Goal: Find specific page/section: Find specific page/section

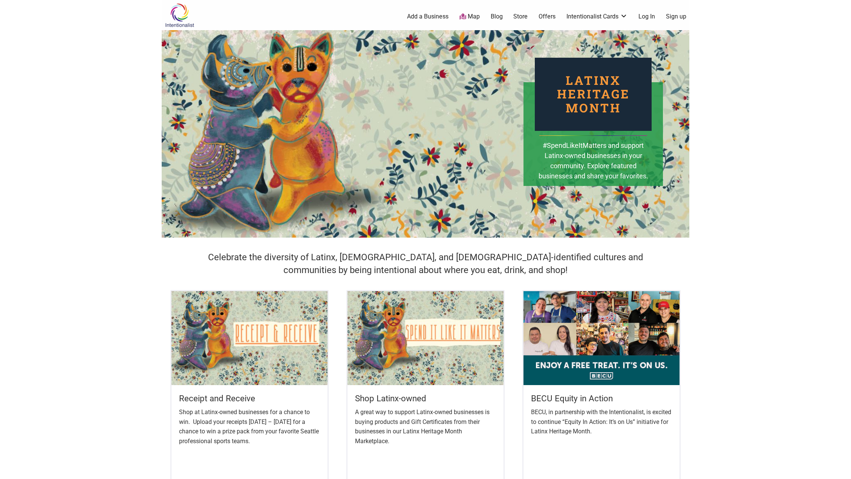
click at [482, 18] on ul "0 Add a Business Map Blog Store Offers Intentionalist Cards Buy Black Card Inte…" at bounding box center [463, 16] width 462 height 9
click at [467, 15] on link "Map" at bounding box center [469, 16] width 20 height 9
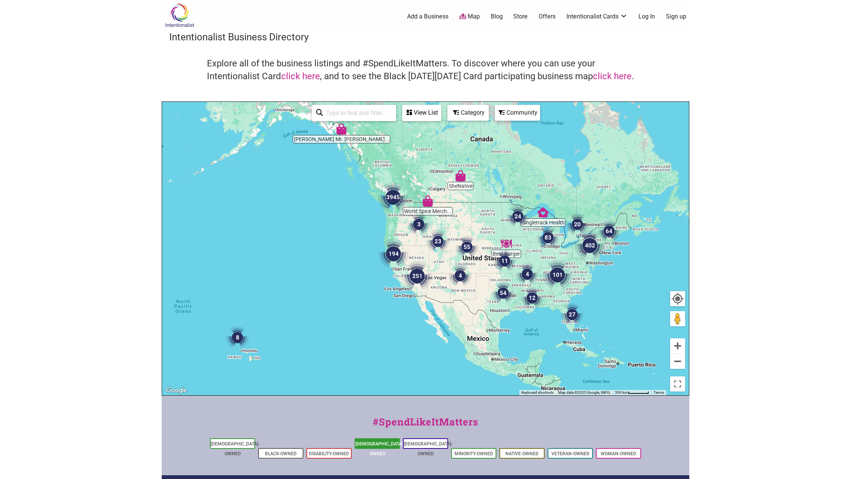
click at [375, 441] on link "[DEMOGRAPHIC_DATA]-Owned" at bounding box center [379, 448] width 49 height 15
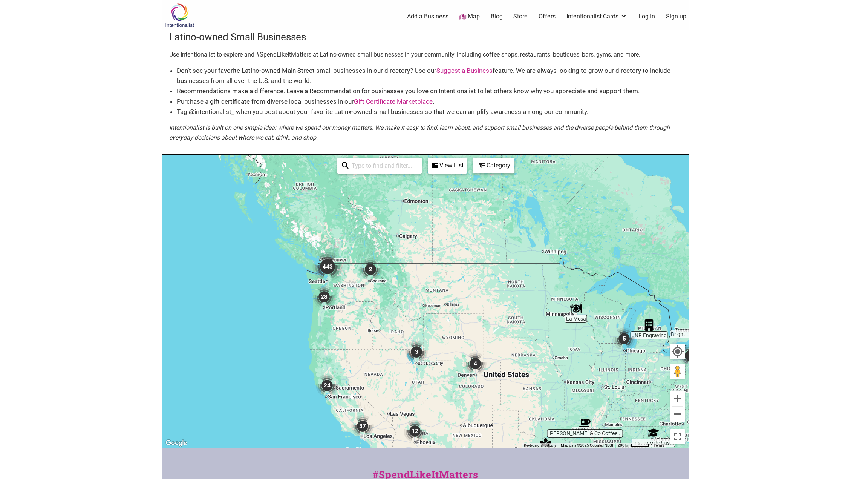
drag, startPoint x: 318, startPoint y: 222, endPoint x: 433, endPoint y: 315, distance: 147.1
click at [433, 315] on div "To navigate, press the arrow keys." at bounding box center [425, 301] width 527 height 293
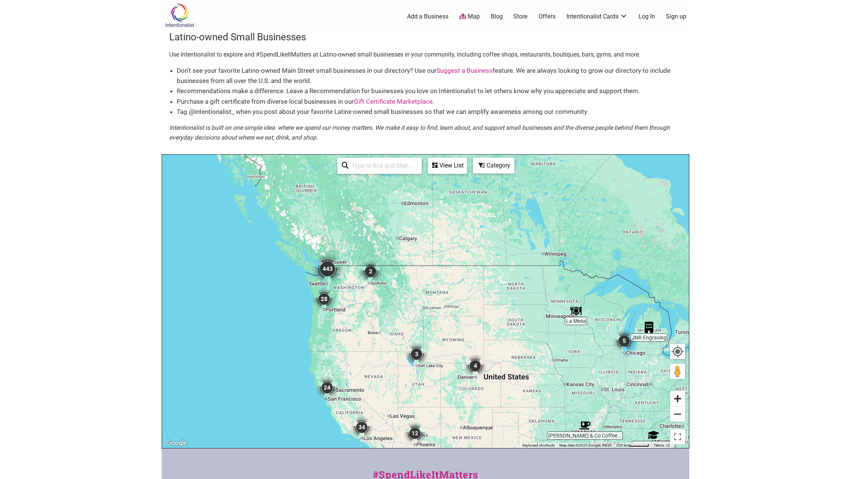
click at [683, 395] on button "Zoom in" at bounding box center [677, 398] width 15 height 15
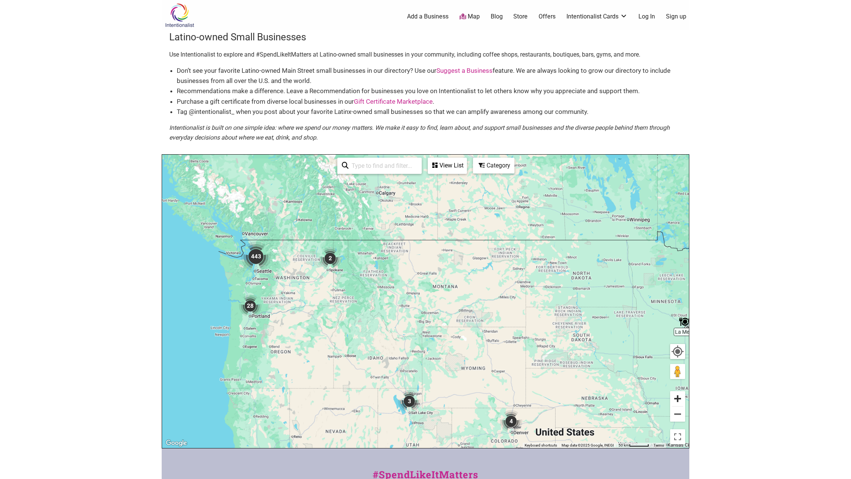
click at [683, 395] on button "Zoom in" at bounding box center [677, 398] width 15 height 15
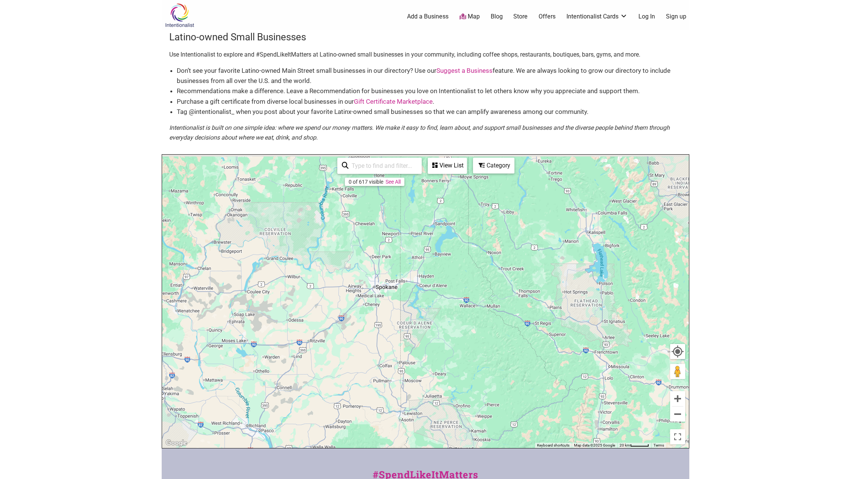
drag, startPoint x: 356, startPoint y: 333, endPoint x: 843, endPoint y: 495, distance: 512.2
click at [843, 478] on html "× Menu 0 Add a Business Map Blog Store Offers Intentionalist Cards Buy Black Ca…" at bounding box center [425, 239] width 851 height 479
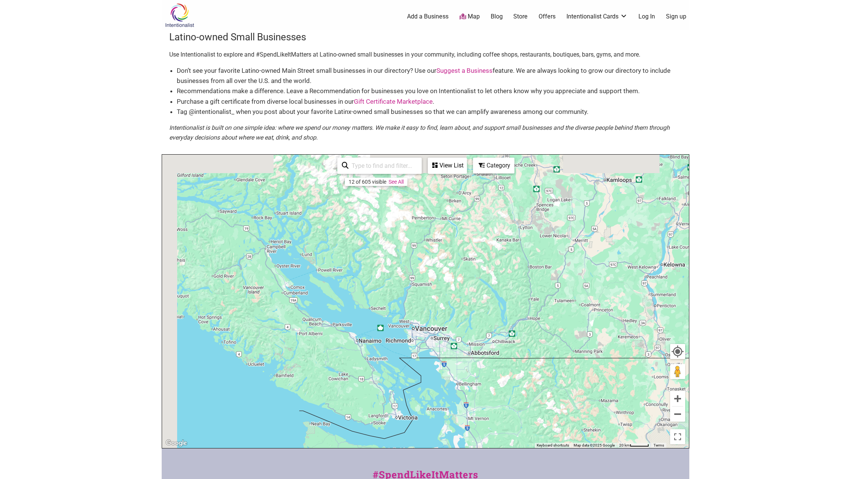
drag, startPoint x: 492, startPoint y: 269, endPoint x: 834, endPoint y: 453, distance: 388.3
click at [834, 453] on body "× Menu 0 Add a Business Map Blog Store Offers Intentionalist Cards Buy Black Ca…" at bounding box center [425, 239] width 851 height 479
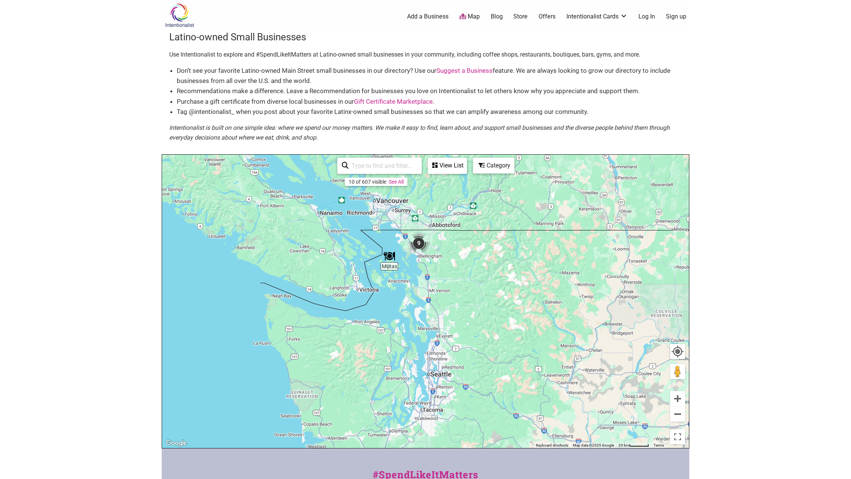
drag, startPoint x: 501, startPoint y: 414, endPoint x: 462, endPoint y: 273, distance: 146.4
click at [462, 273] on div "To navigate, press the arrow keys." at bounding box center [425, 301] width 527 height 293
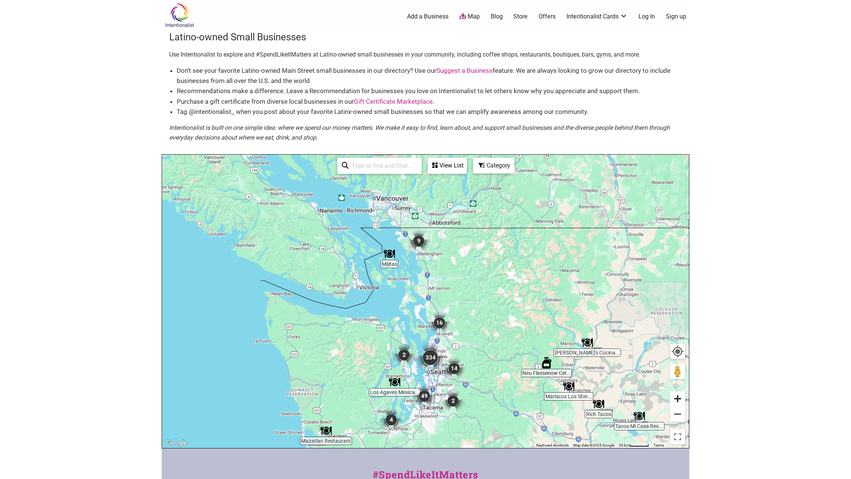
click at [671, 399] on button "Zoom in" at bounding box center [677, 398] width 15 height 15
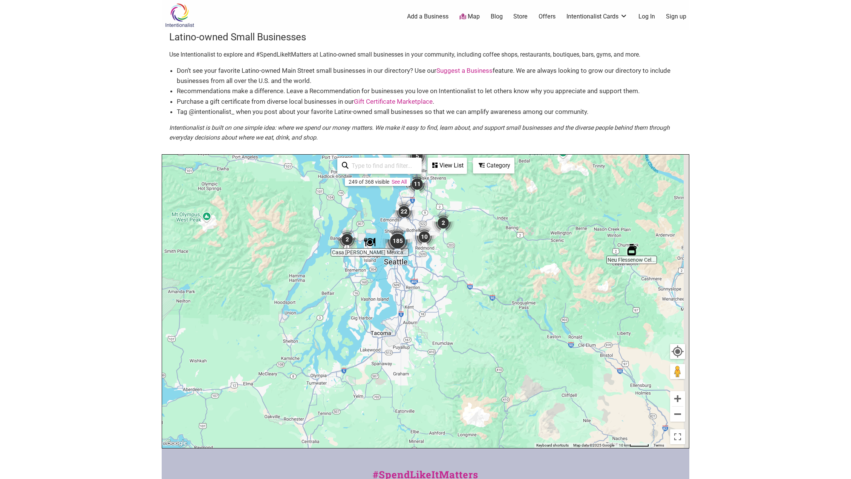
drag, startPoint x: 549, startPoint y: 382, endPoint x: 512, endPoint y: 189, distance: 196.7
click at [512, 189] on div "To navigate, press the arrow keys." at bounding box center [425, 301] width 527 height 293
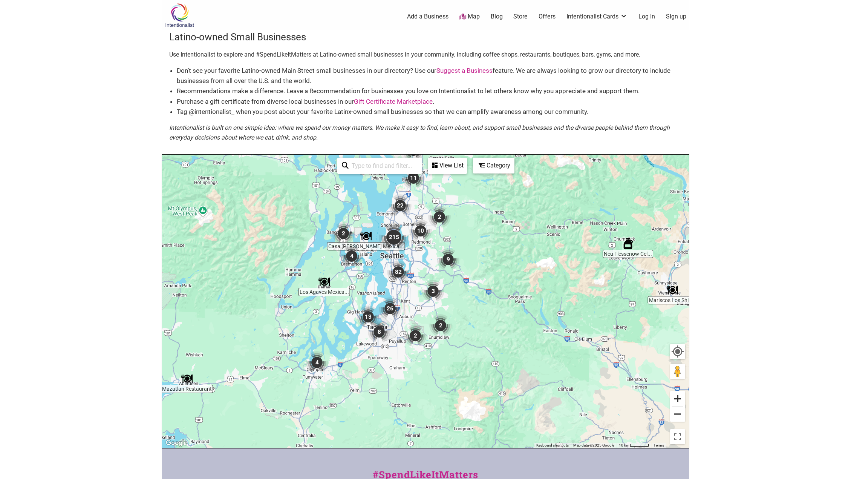
click at [679, 403] on button "Zoom in" at bounding box center [677, 398] width 15 height 15
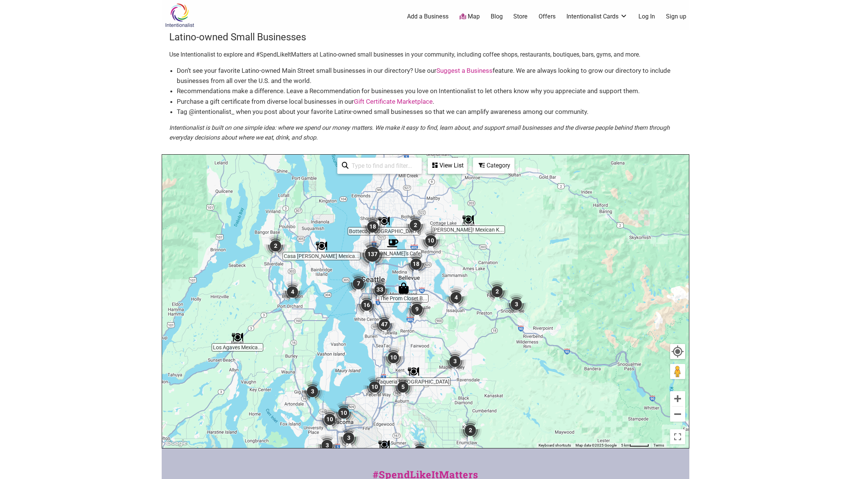
drag, startPoint x: 448, startPoint y: 211, endPoint x: 467, endPoint y: 284, distance: 75.7
click at [462, 285] on div "To navigate, press the arrow keys." at bounding box center [425, 301] width 527 height 293
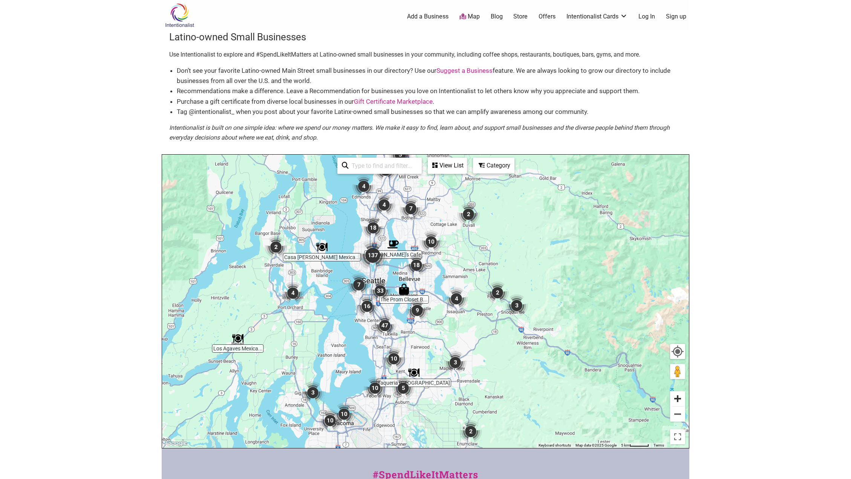
click at [678, 399] on button "Zoom in" at bounding box center [677, 398] width 15 height 15
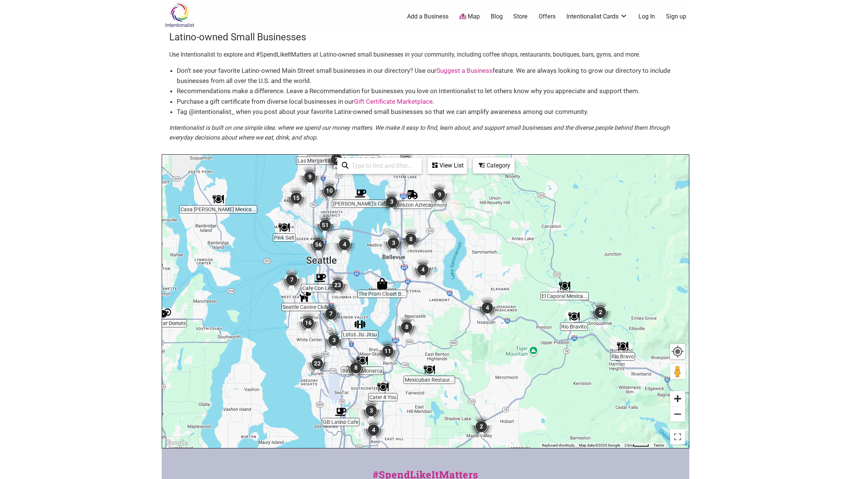
click at [678, 399] on button "Zoom in" at bounding box center [677, 398] width 15 height 15
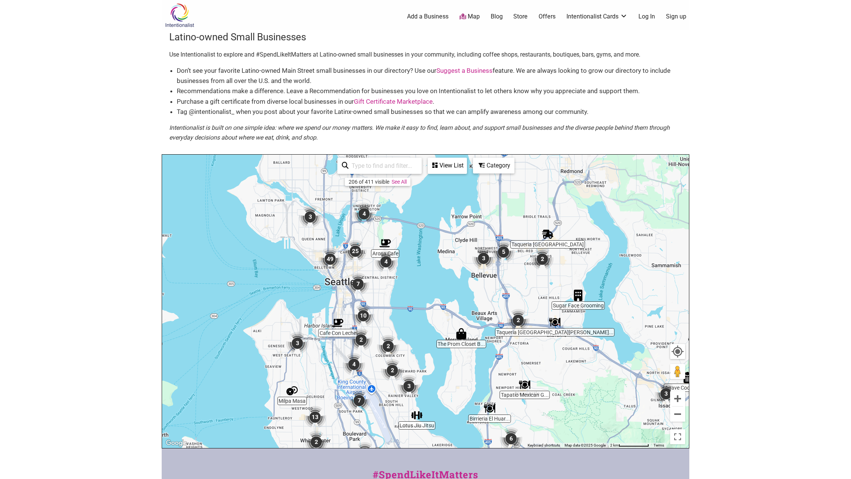
drag, startPoint x: 295, startPoint y: 255, endPoint x: 418, endPoint y: 318, distance: 137.9
click at [418, 318] on div "To navigate, press the arrow keys." at bounding box center [425, 301] width 527 height 293
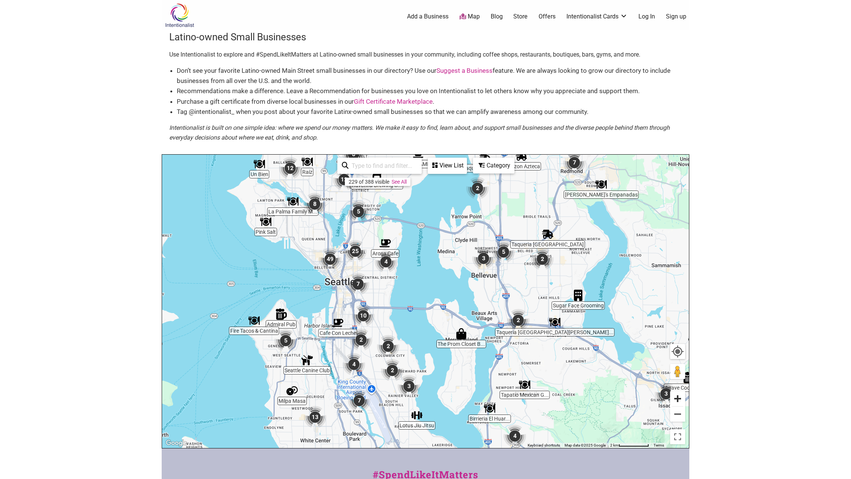
click at [674, 396] on button "Zoom in" at bounding box center [677, 398] width 15 height 15
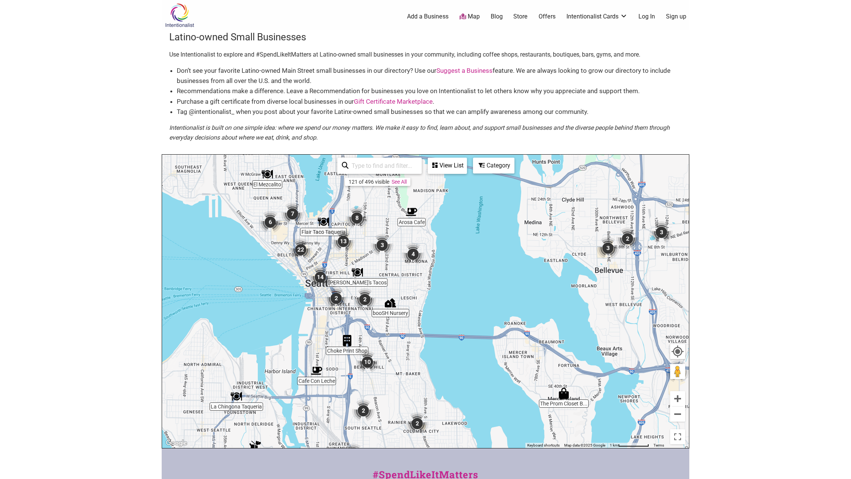
drag, startPoint x: 396, startPoint y: 307, endPoint x: 494, endPoint y: 342, distance: 104.6
click at [494, 342] on div "To navigate, press the arrow keys." at bounding box center [425, 301] width 527 height 293
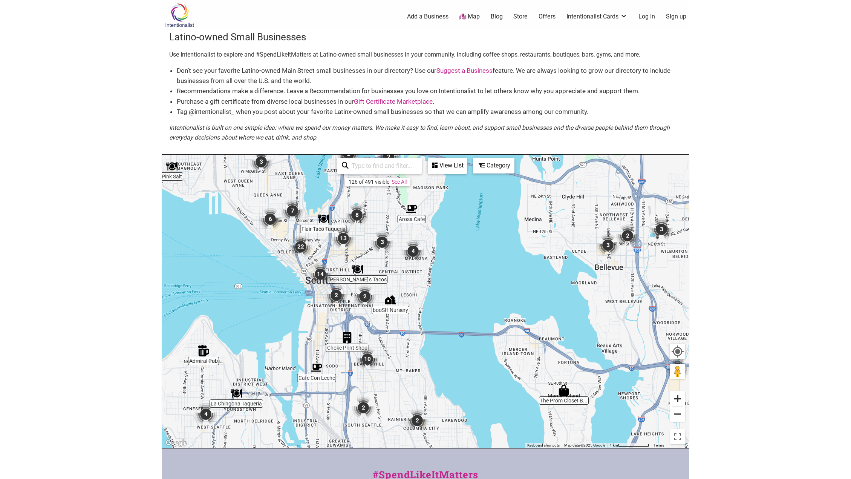
click at [673, 398] on button "Zoom in" at bounding box center [677, 398] width 15 height 15
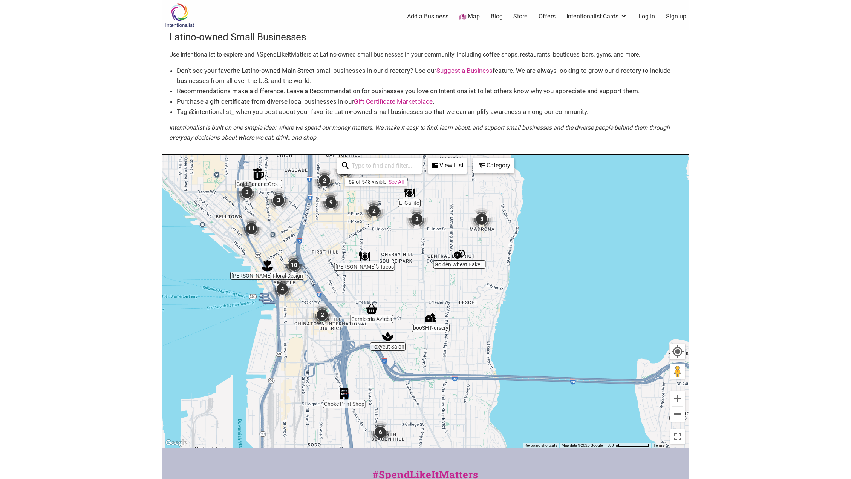
drag, startPoint x: 431, startPoint y: 301, endPoint x: 548, endPoint y: 334, distance: 120.9
click at [548, 334] on div "To navigate, press the arrow keys." at bounding box center [425, 301] width 527 height 293
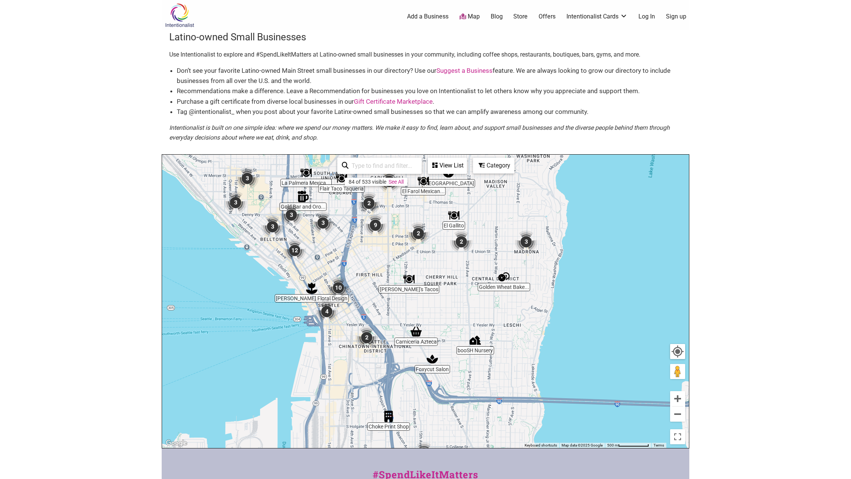
drag, startPoint x: 399, startPoint y: 292, endPoint x: 458, endPoint y: 321, distance: 65.9
click at [458, 321] on div "To navigate, press the arrow keys." at bounding box center [425, 301] width 527 height 293
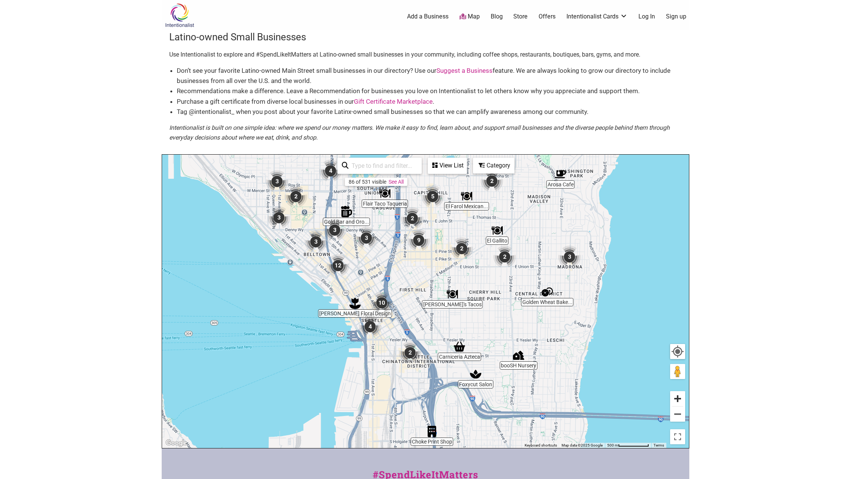
click at [675, 399] on button "Zoom in" at bounding box center [677, 398] width 15 height 15
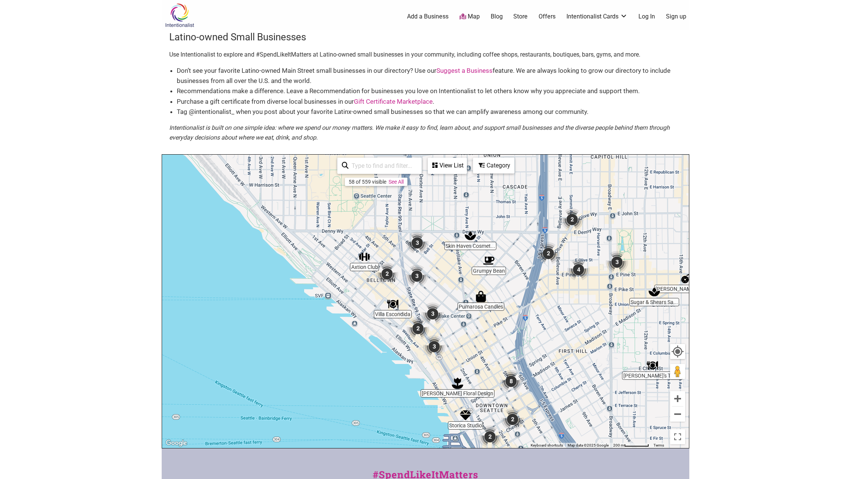
drag, startPoint x: 297, startPoint y: 274, endPoint x: 495, endPoint y: 359, distance: 215.6
click at [495, 359] on div "To navigate, press the arrow keys." at bounding box center [425, 301] width 527 height 293
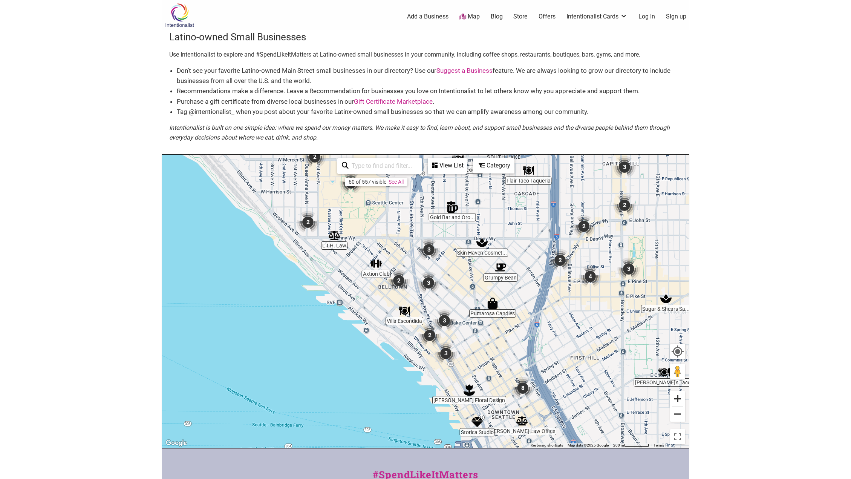
click at [680, 398] on button "Zoom in" at bounding box center [677, 398] width 15 height 15
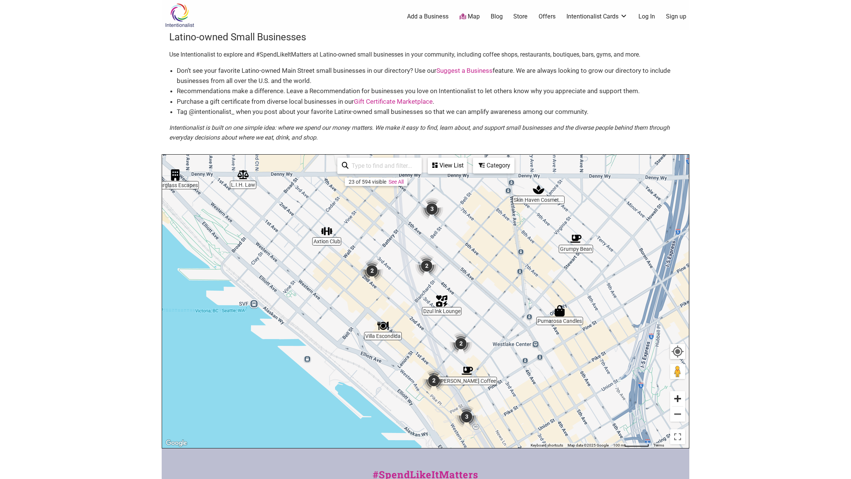
click at [680, 398] on button "Zoom in" at bounding box center [677, 398] width 15 height 15
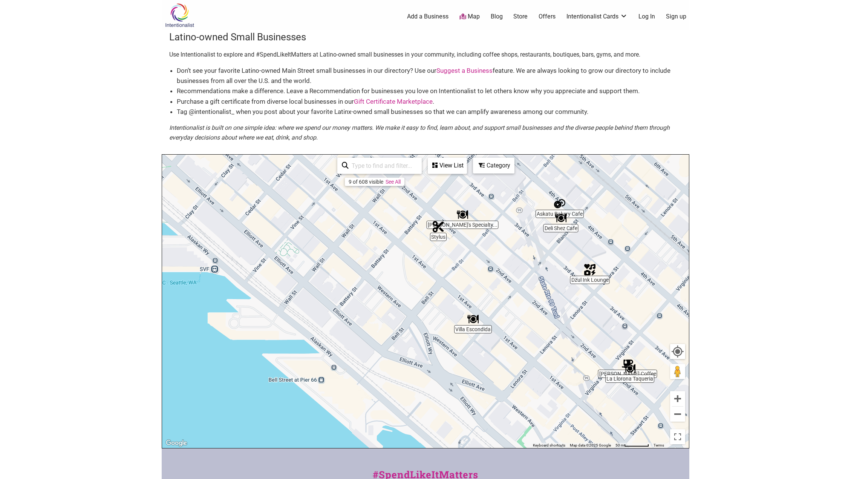
drag, startPoint x: 479, startPoint y: 339, endPoint x: 614, endPoint y: 301, distance: 140.1
click at [614, 301] on div "To navigate, press the arrow keys." at bounding box center [425, 301] width 527 height 293
click at [470, 320] on img "Villa Escondida" at bounding box center [472, 317] width 11 height 11
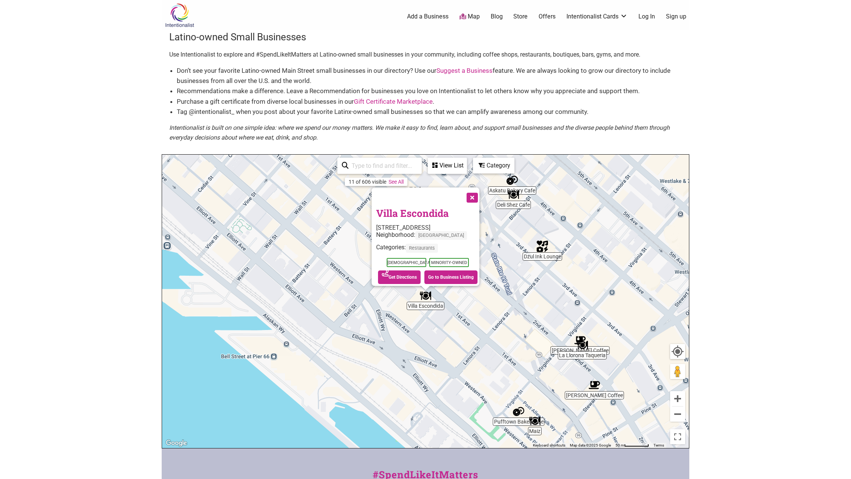
click at [474, 191] on button "Close" at bounding box center [471, 196] width 19 height 19
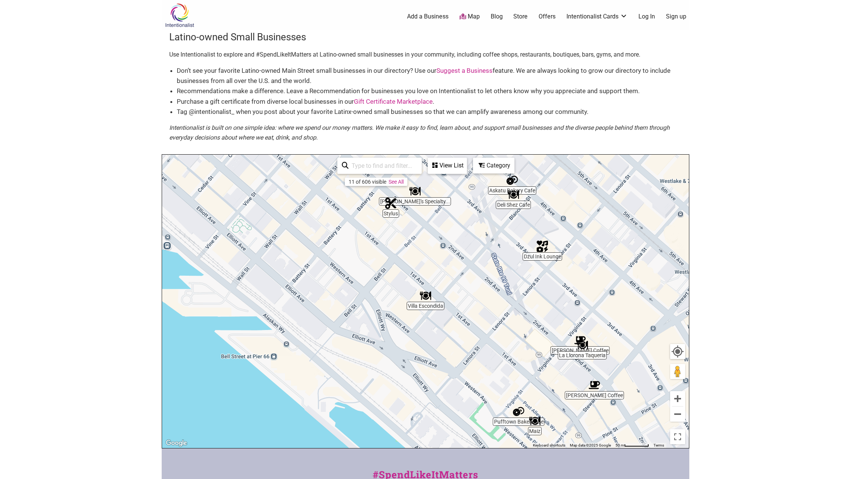
click at [415, 192] on img "Rocco's Specialty Bar & Pizzeria" at bounding box center [414, 190] width 11 height 11
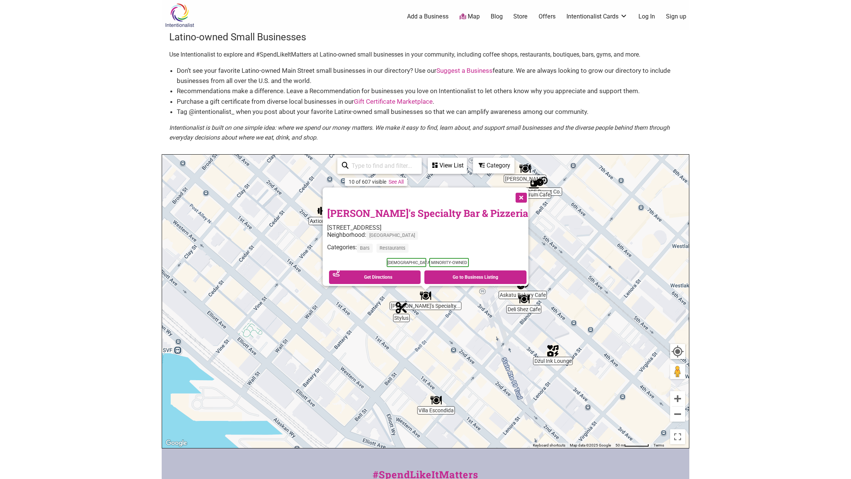
click at [511, 194] on button "Close" at bounding box center [520, 196] width 19 height 19
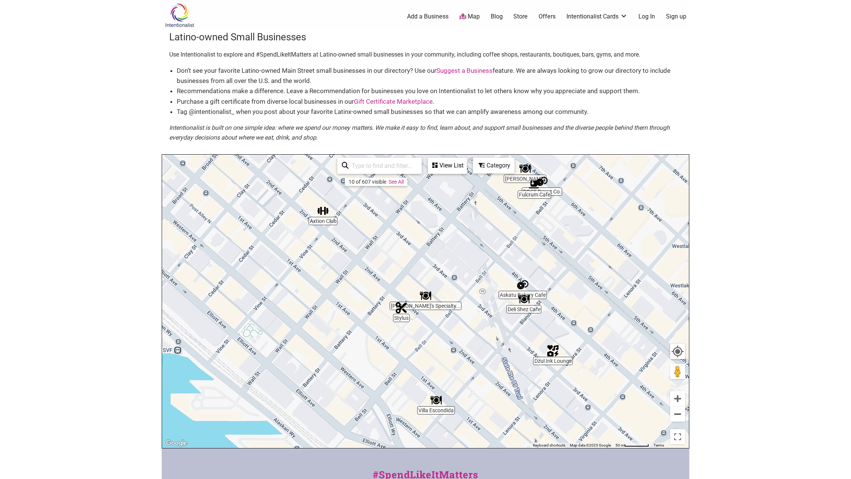
click at [516, 286] on div "To navigate, press the arrow keys." at bounding box center [425, 301] width 527 height 293
click at [520, 287] on img "Askatu Bakery Cafe" at bounding box center [522, 284] width 11 height 11
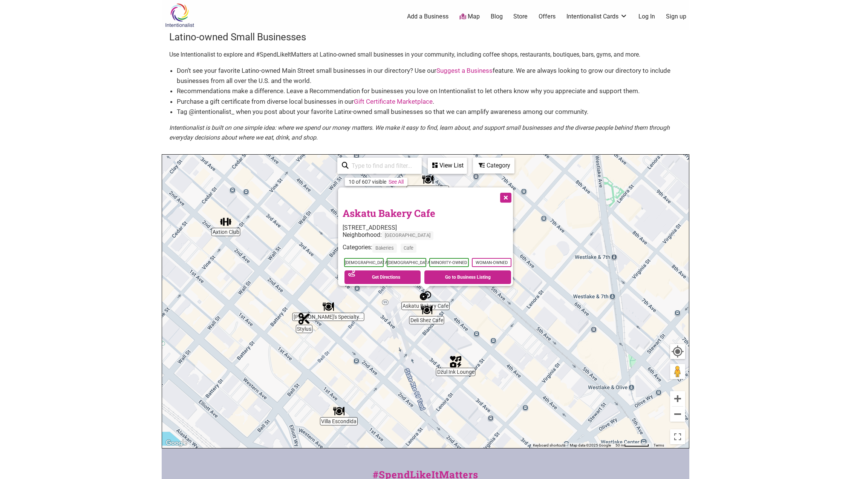
click at [507, 192] on button "Close" at bounding box center [505, 196] width 19 height 19
